Goal: Task Accomplishment & Management: Complete application form

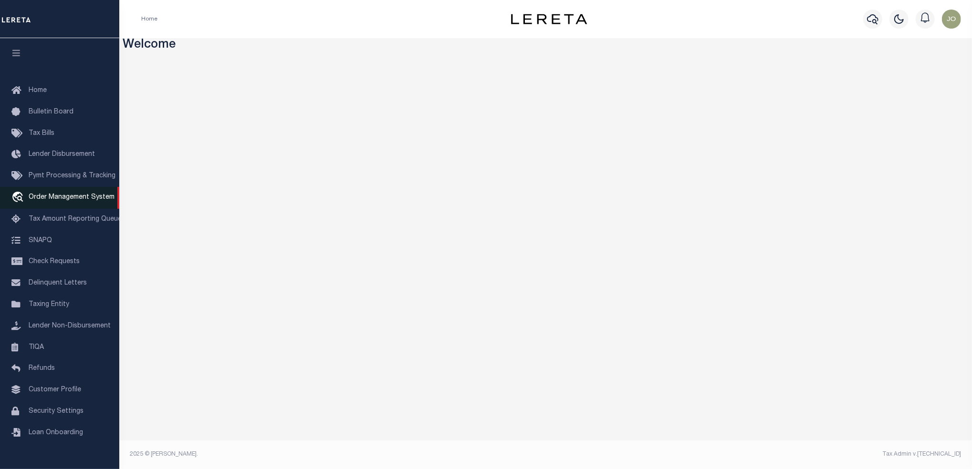
click at [74, 198] on span "Order Management System" at bounding box center [72, 197] width 86 height 7
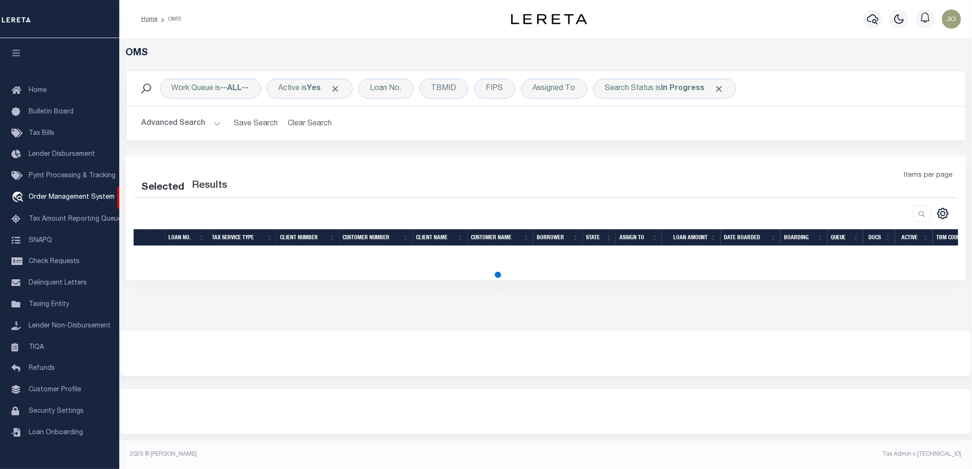
select select "200"
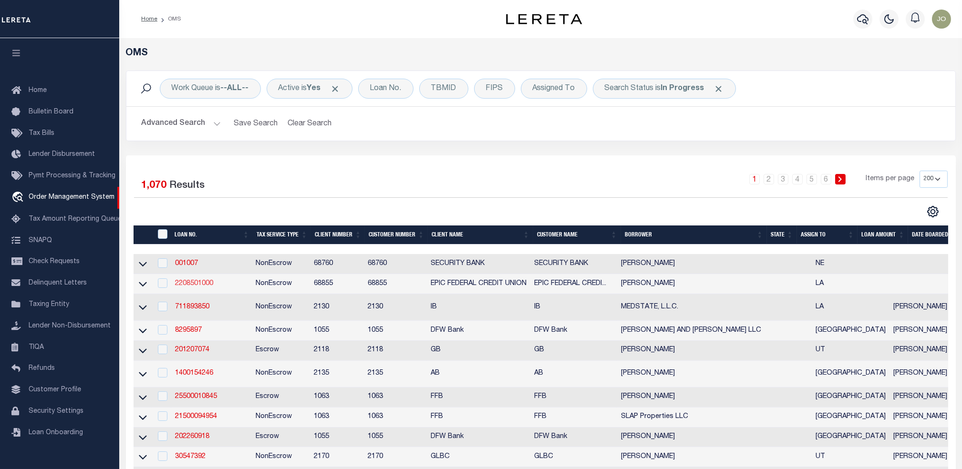
click at [204, 282] on link "2208501000" at bounding box center [194, 283] width 38 height 7
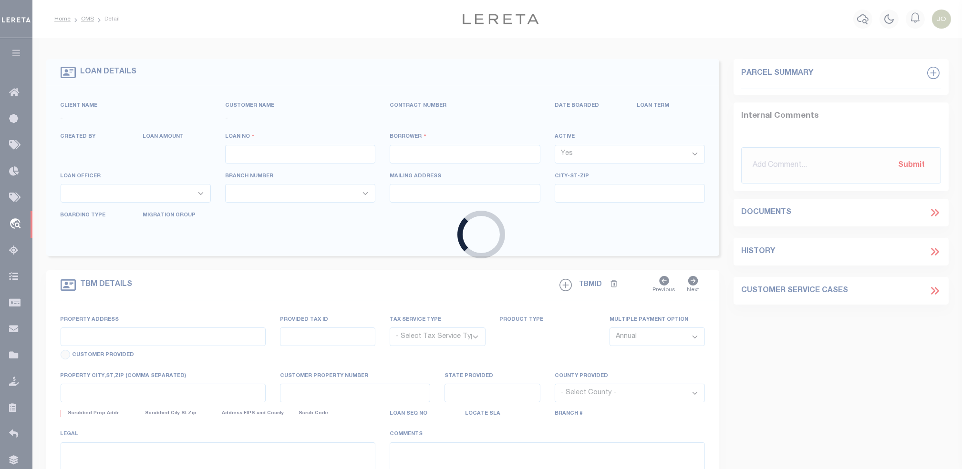
type input "2208501000"
type input "[PERSON_NAME]"
select select
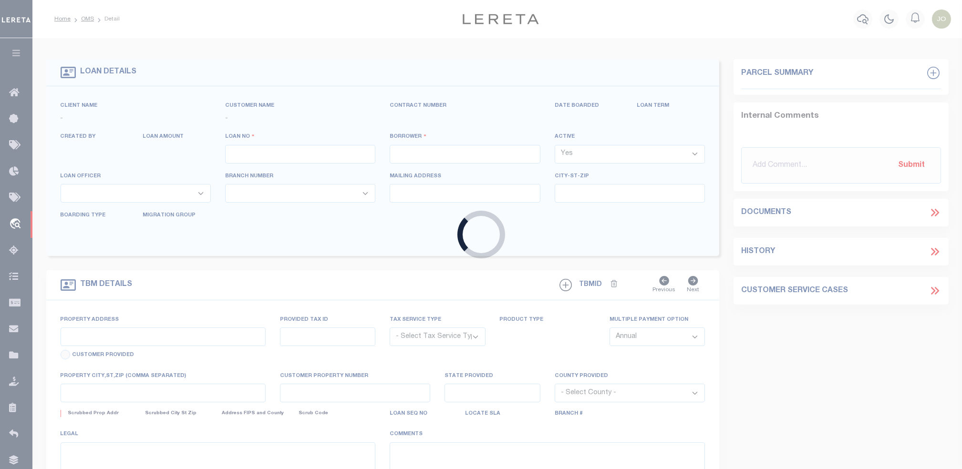
select select
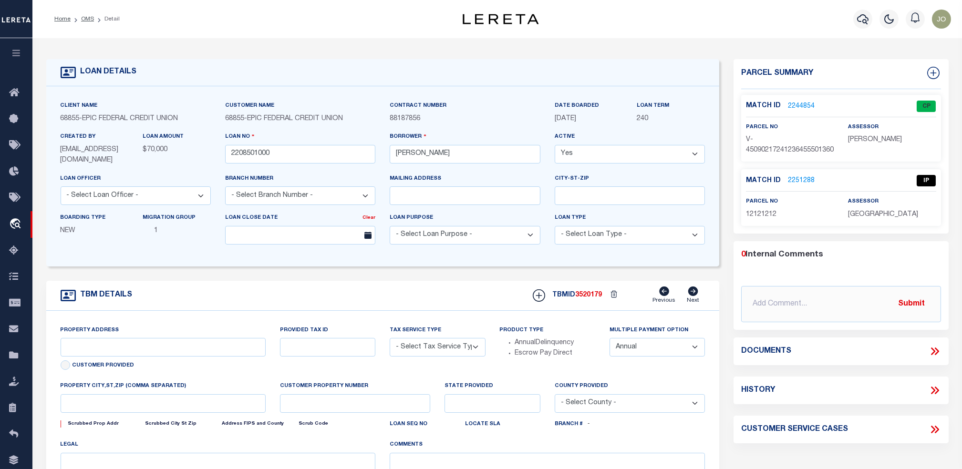
type input "[STREET_ADDRESS]"
radio input "true"
select select "NonEscrow"
select select
type input "METAIRIE LA 70005"
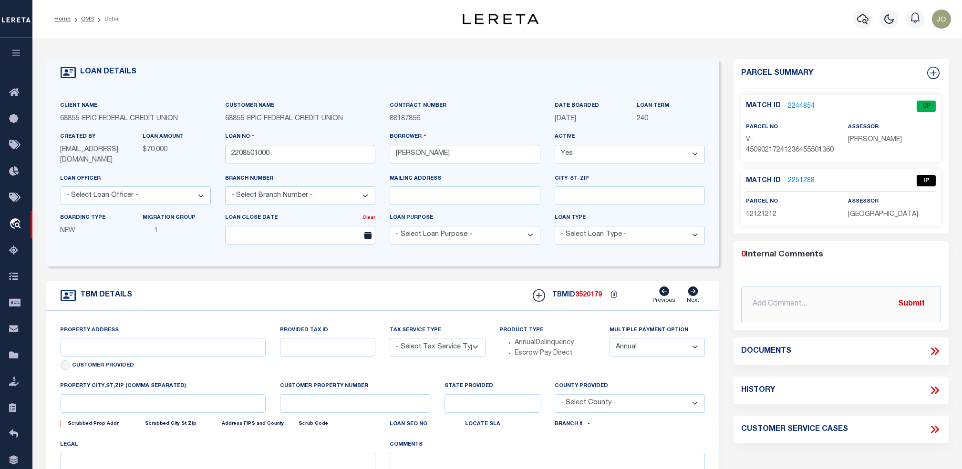
type input "2208501000"
type input "LA"
type textarea "THE EAST 1 4 OF THE NORTHWEST 1 4 OF THE SOUTHEAST 1 4 OF SECTION 31 TOWNSHIP30…"
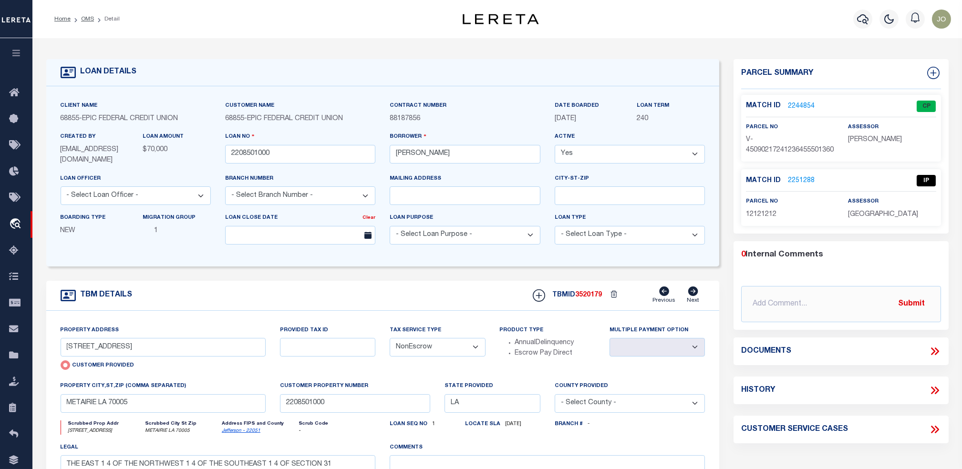
click at [933, 358] on icon at bounding box center [935, 351] width 12 height 12
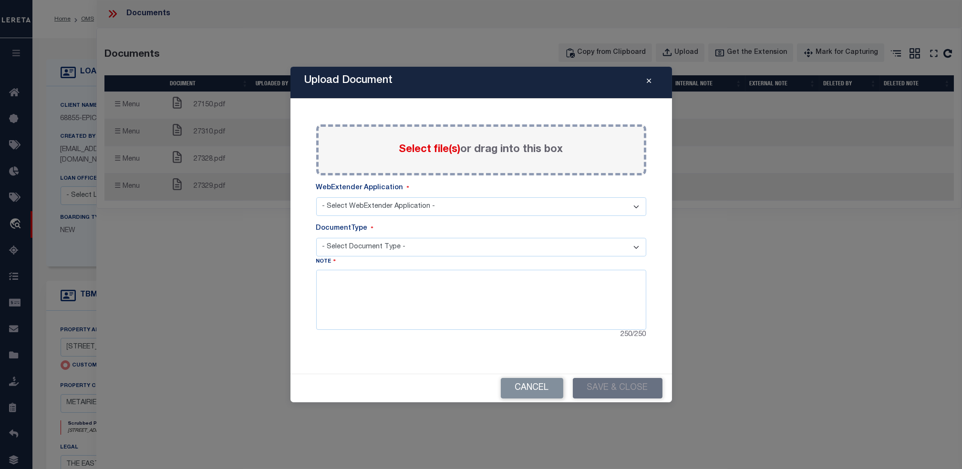
click at [654, 82] on button "Close" at bounding box center [649, 82] width 17 height 11
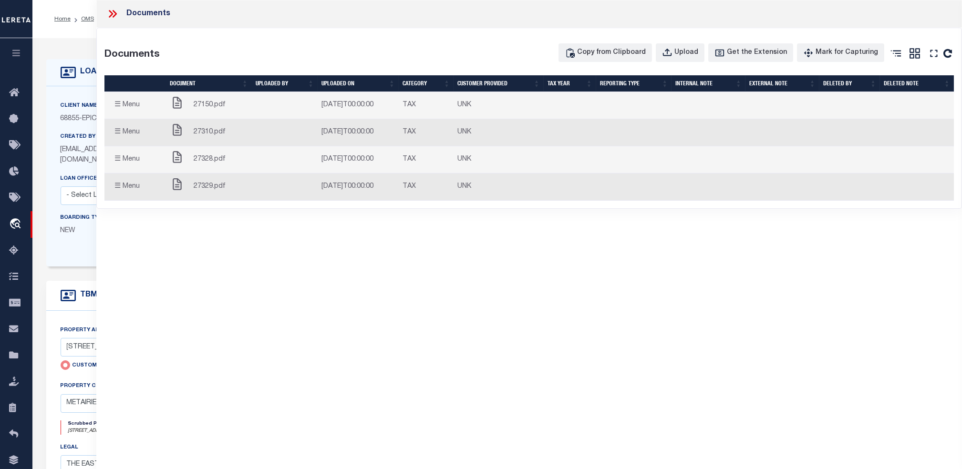
click at [647, 250] on div "Documents Documents Copy from Clipboard Upload Get the Extension Mark for Captu…" at bounding box center [529, 221] width 866 height 443
